Goal: Obtain resource: Download file/media

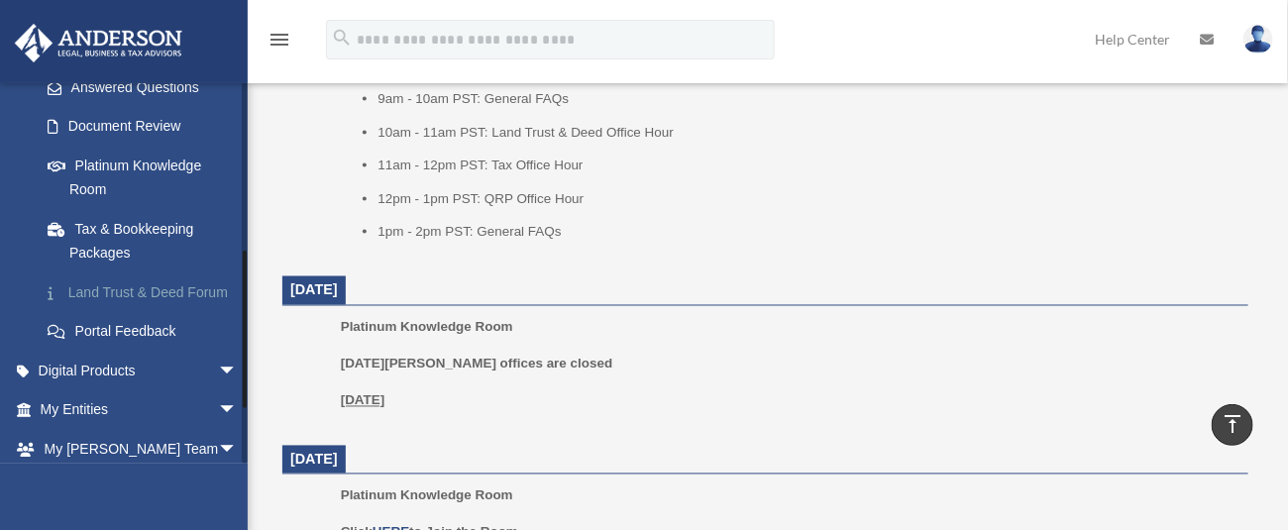
scroll to position [396, 0]
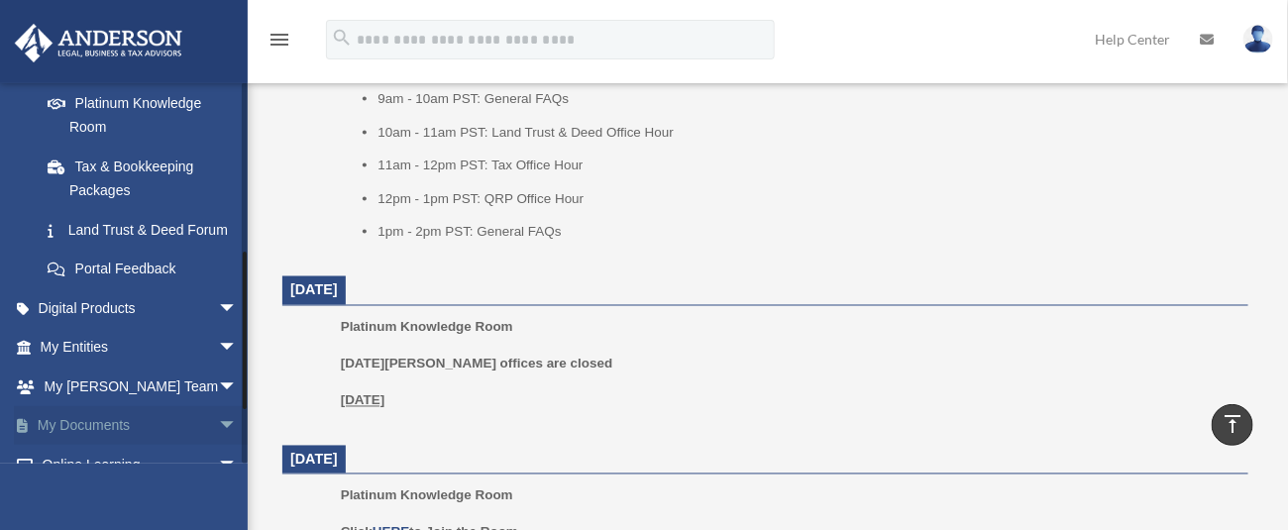
click at [118, 446] on link "My Documents arrow_drop_down" at bounding box center [141, 426] width 254 height 40
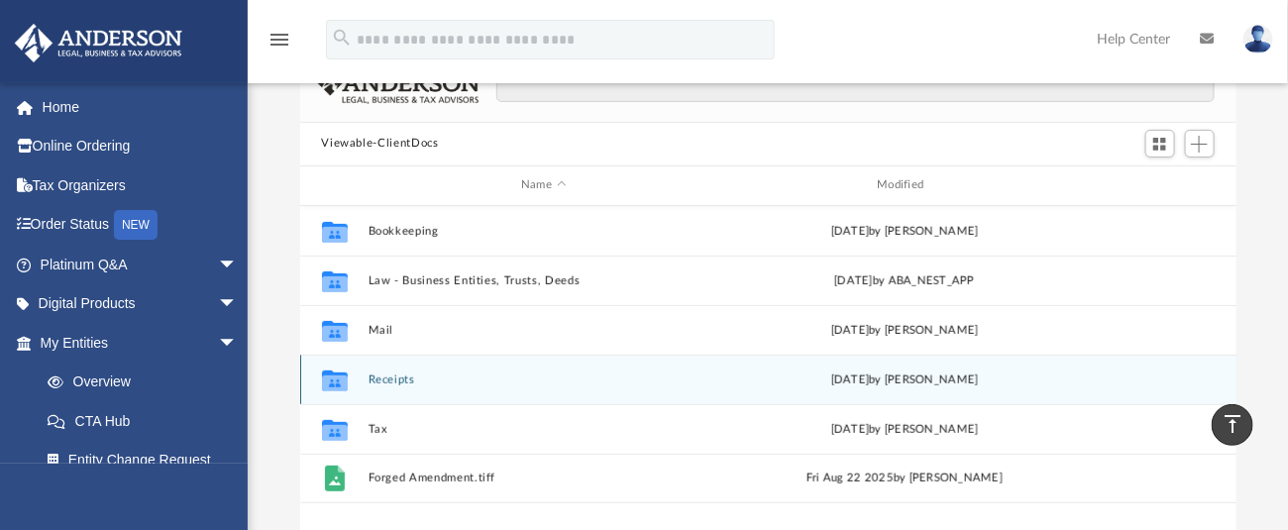
scroll to position [21, 20]
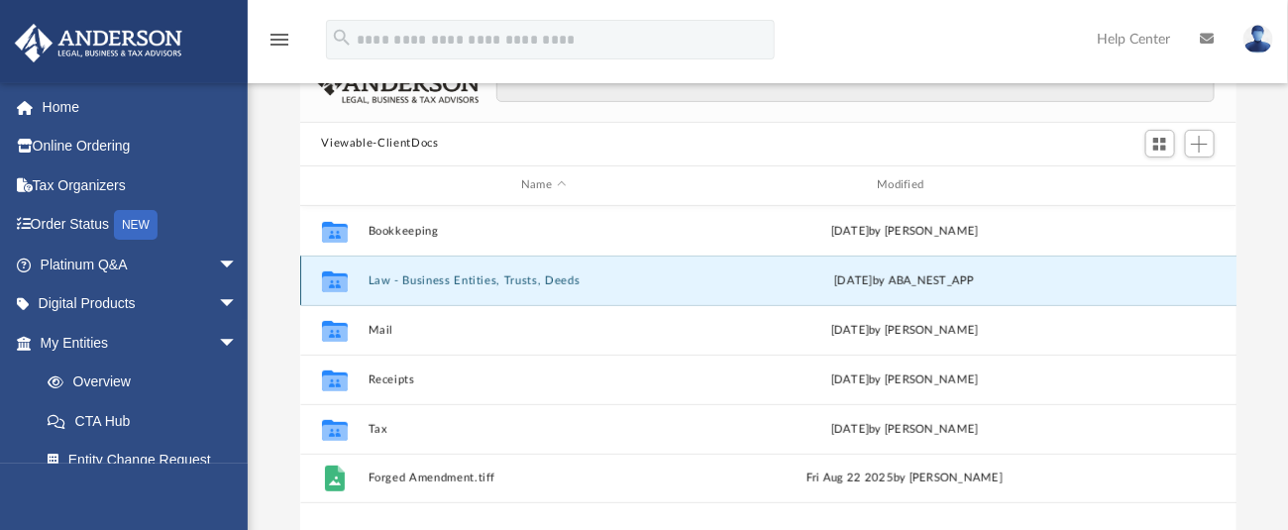
click at [454, 275] on button "Law - Business Entities, Trusts, Deeds" at bounding box center [544, 279] width 352 height 13
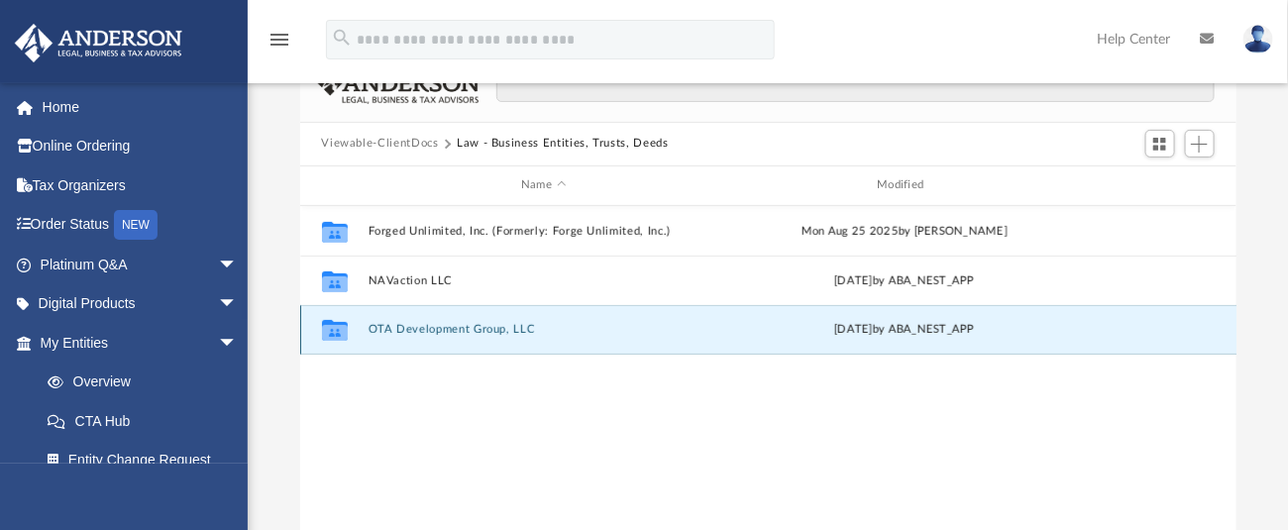
click at [479, 324] on button "OTA Development Group, LLC" at bounding box center [544, 329] width 352 height 13
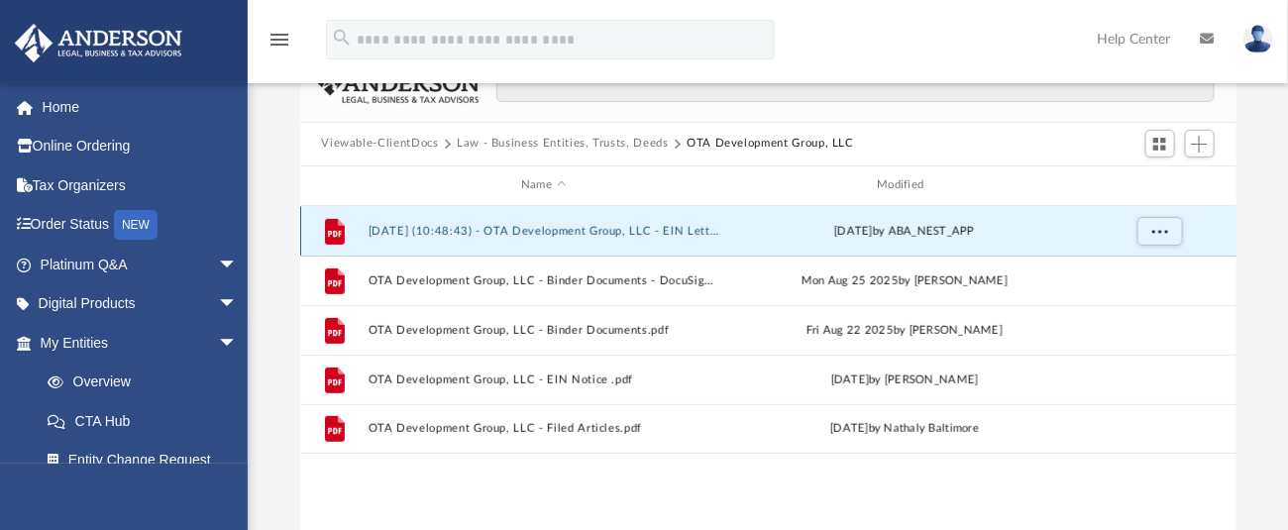
click at [562, 231] on button "[DATE] (10:48:43) - OTA Development Group, LLC - EIN Letter from IRS.pdf" at bounding box center [544, 230] width 352 height 13
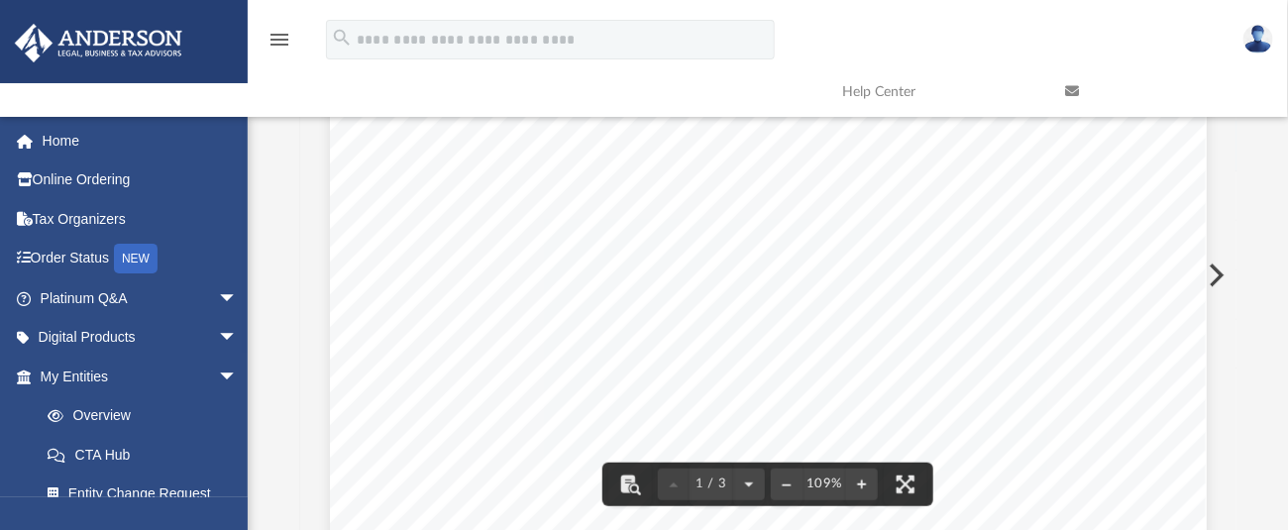
scroll to position [0, 0]
drag, startPoint x: 469, startPoint y: 282, endPoint x: 649, endPoint y: 308, distance: 182.1
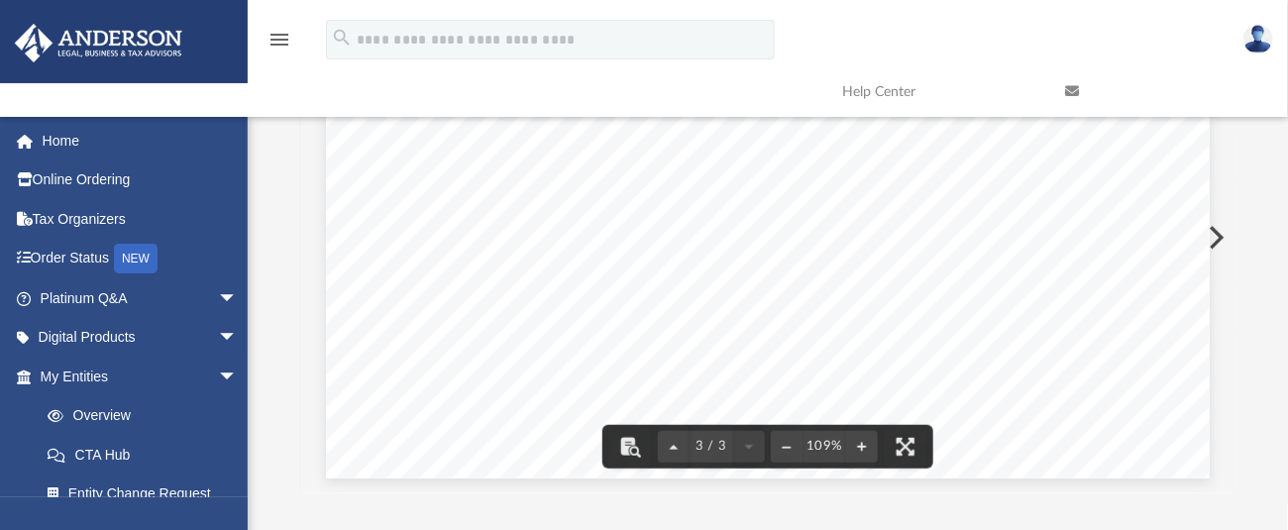
scroll to position [264, 0]
